Goal: Check status: Check status

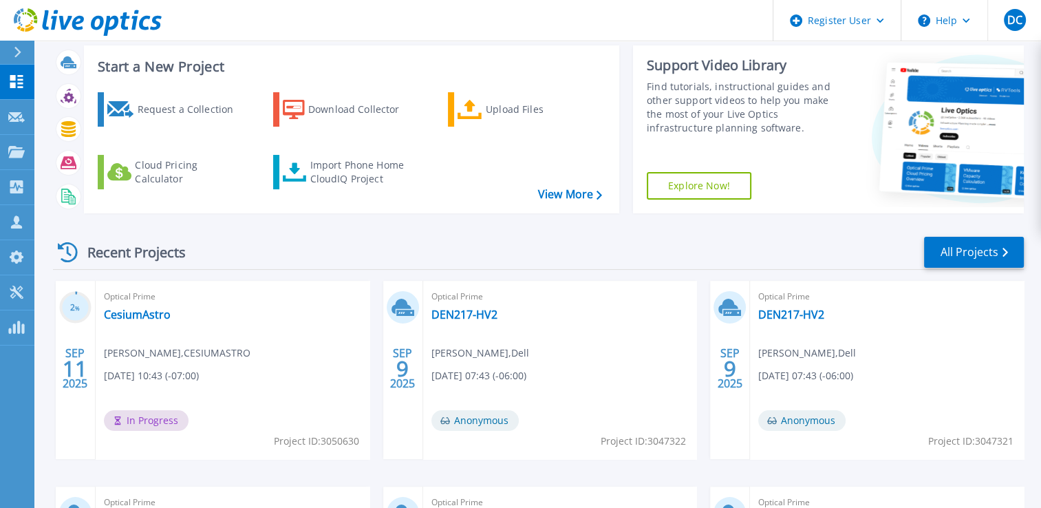
scroll to position [74, 0]
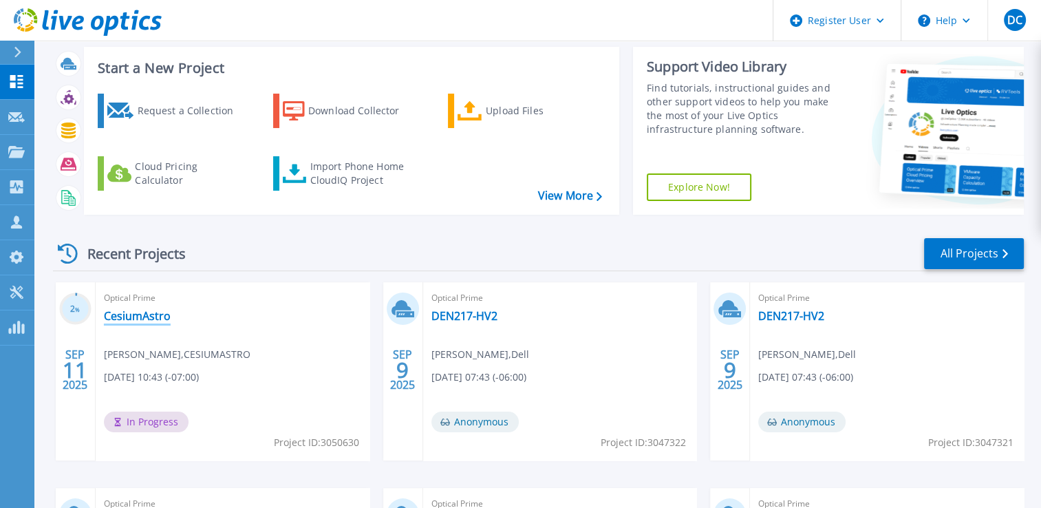
click at [133, 314] on link "CesiumAstro" at bounding box center [137, 316] width 67 height 14
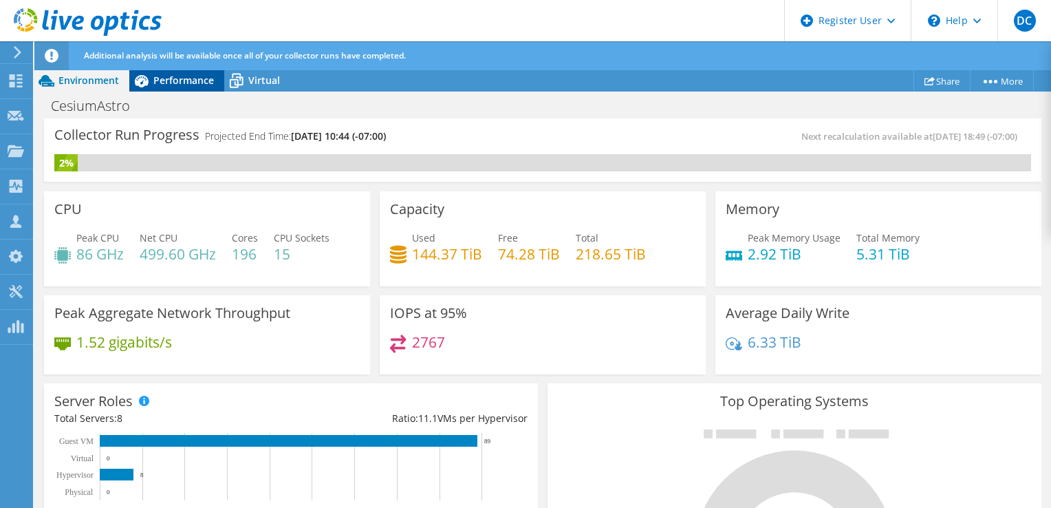
click at [193, 84] on span "Performance" at bounding box center [183, 80] width 61 height 13
